Goal: Task Accomplishment & Management: Use online tool/utility

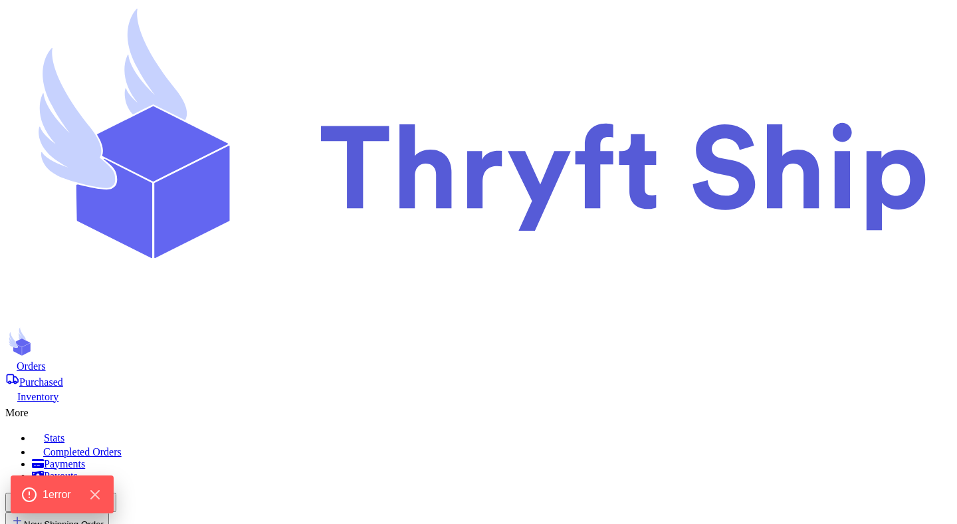
select select "paid"
select select "unpaid"
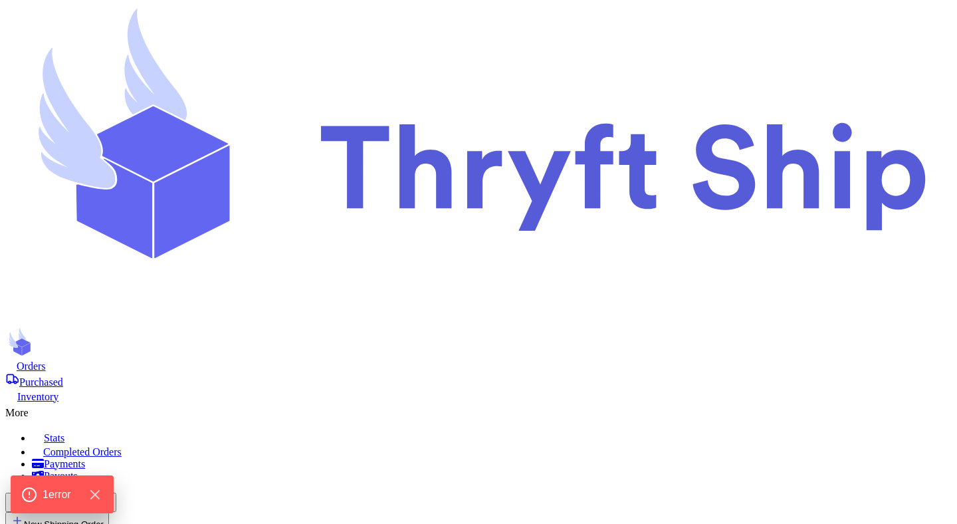
copy div "paylater_test_submit"
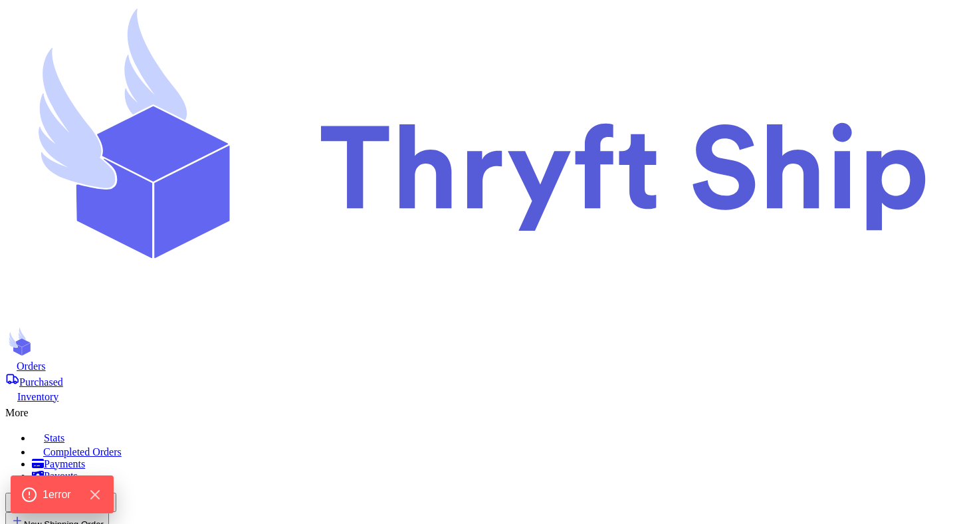
copy div "paylater_test_submit"
